Goal: Navigation & Orientation: Find specific page/section

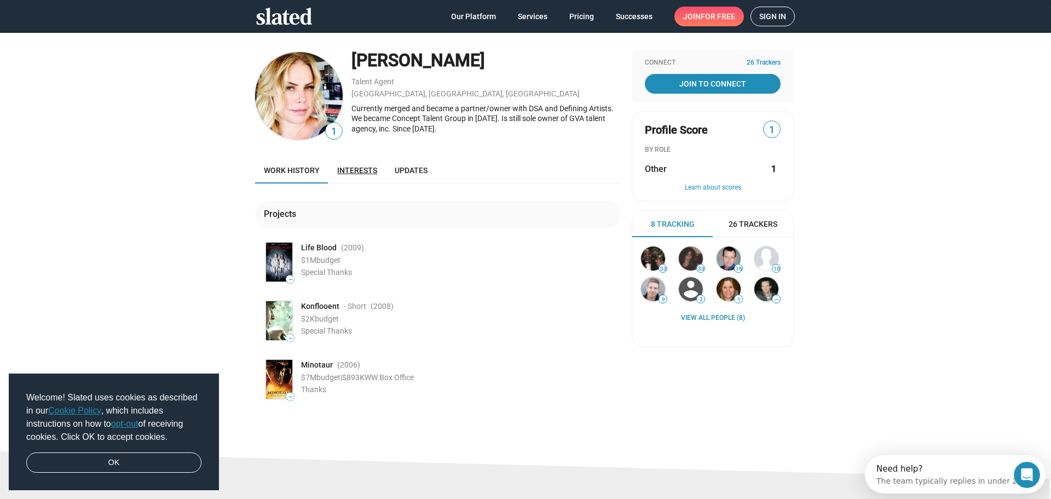
click at [367, 170] on span "Interests" at bounding box center [357, 170] width 40 height 9
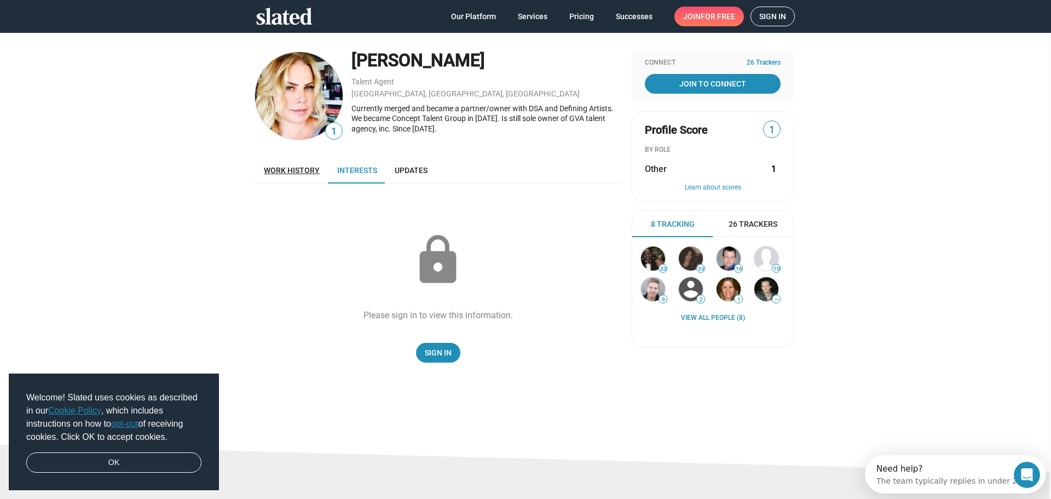
click at [284, 166] on span "Work history" at bounding box center [292, 170] width 56 height 9
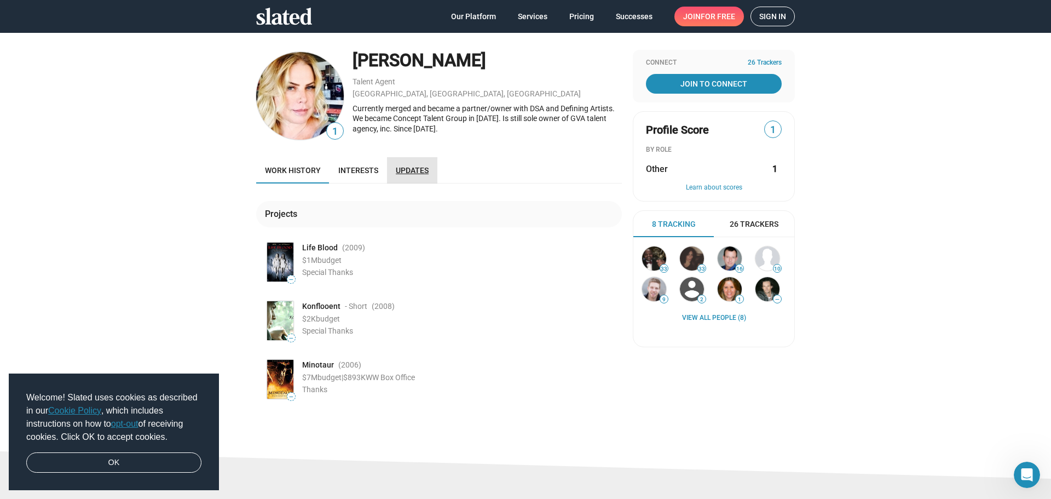
click at [402, 169] on span "Updates" at bounding box center [412, 170] width 33 height 9
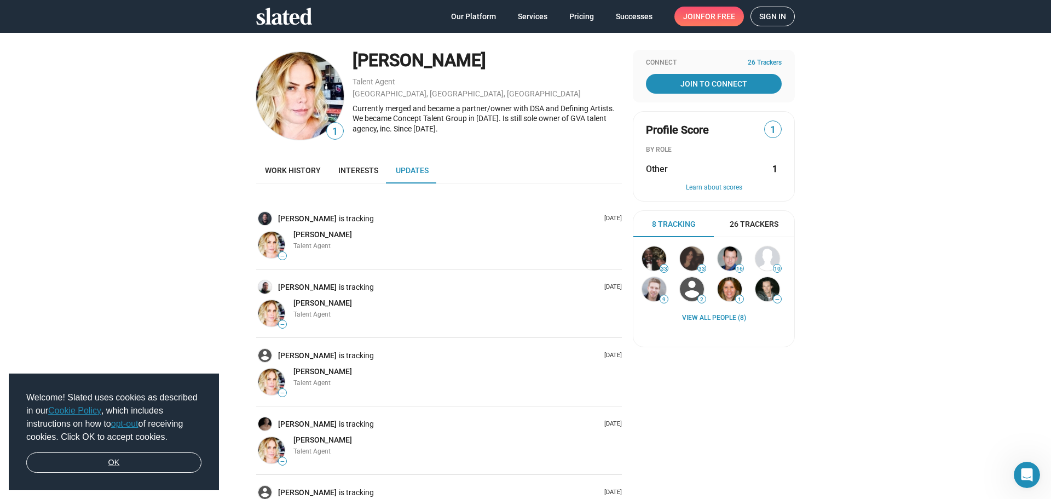
click at [169, 459] on link "OK" at bounding box center [113, 462] width 175 height 21
